Goal: Task Accomplishment & Management: Manage account settings

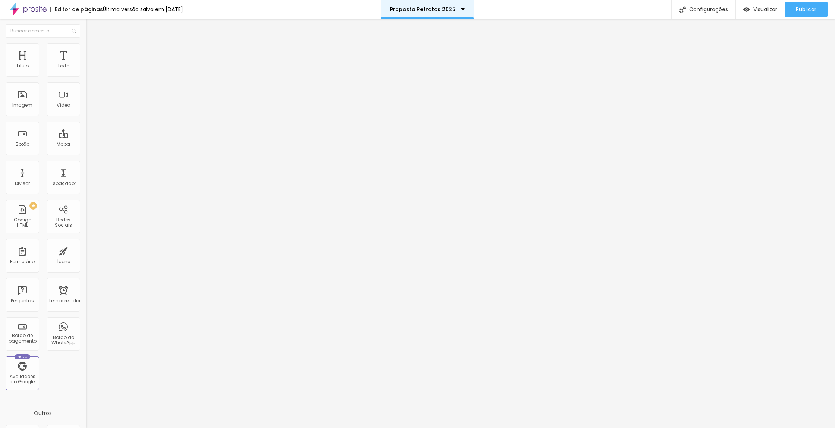
click at [462, 9] on div "Proposta Retratos 2025" at bounding box center [427, 9] width 75 height 5
click at [218, 7] on div "Editor de páginas Última versão salva em [DATE] Proposta Retratos 2025 Configur…" at bounding box center [417, 9] width 835 height 19
click at [707, 11] on font "Configurações" at bounding box center [708, 9] width 39 height 7
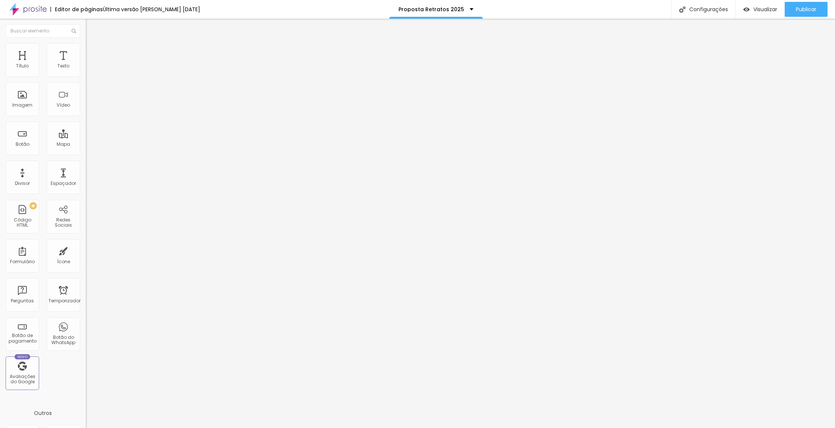
click at [552, 427] on div at bounding box center [417, 435] width 835 height 7
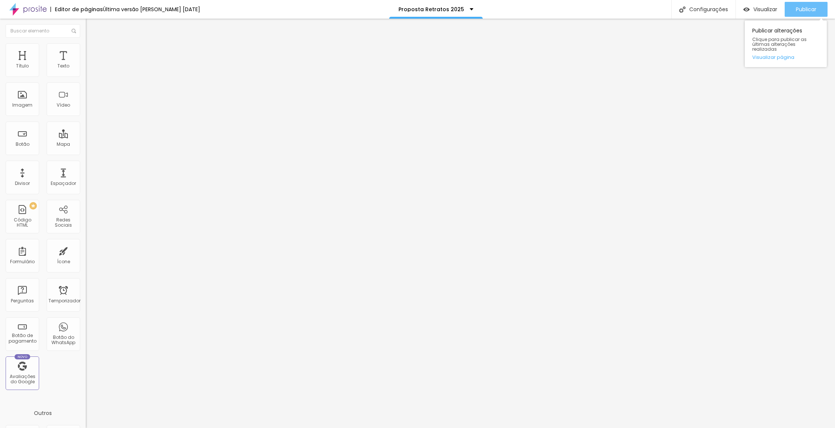
click at [800, 10] on font "Publicar" at bounding box center [806, 9] width 20 height 7
click at [748, 10] on div "Visualizar" at bounding box center [760, 9] width 34 height 6
click at [801, 9] on font "Publicar" at bounding box center [806, 9] width 20 height 7
